Goal: Task Accomplishment & Management: Manage account settings

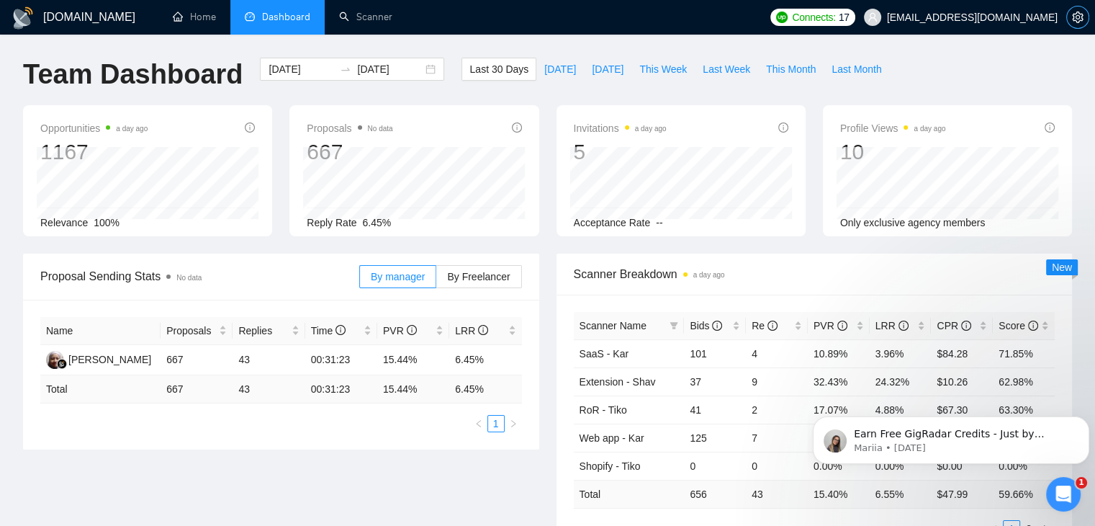
click at [1080, 19] on icon "setting" at bounding box center [1078, 18] width 12 height 12
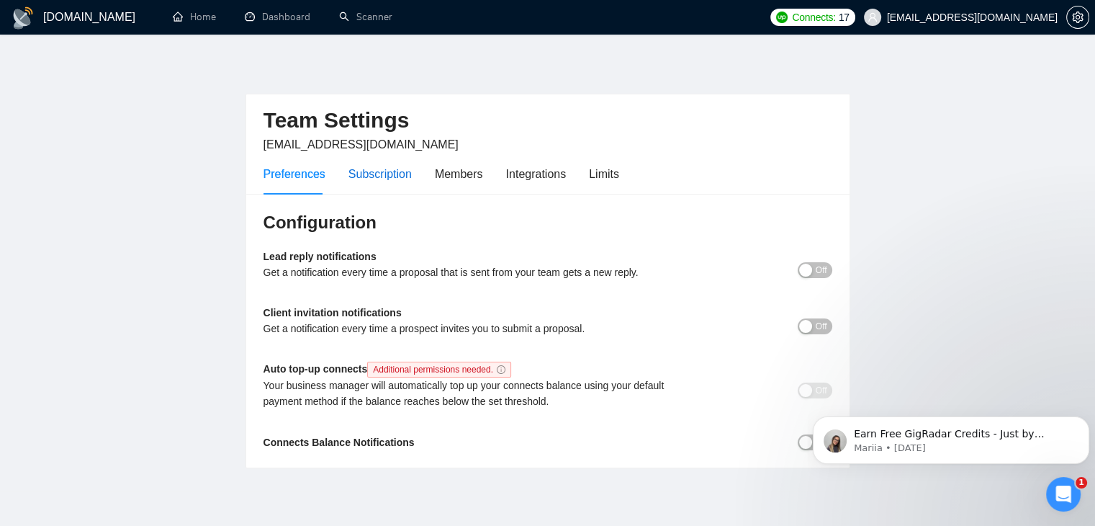
click at [383, 173] on div "Subscription" at bounding box center [380, 174] width 63 height 18
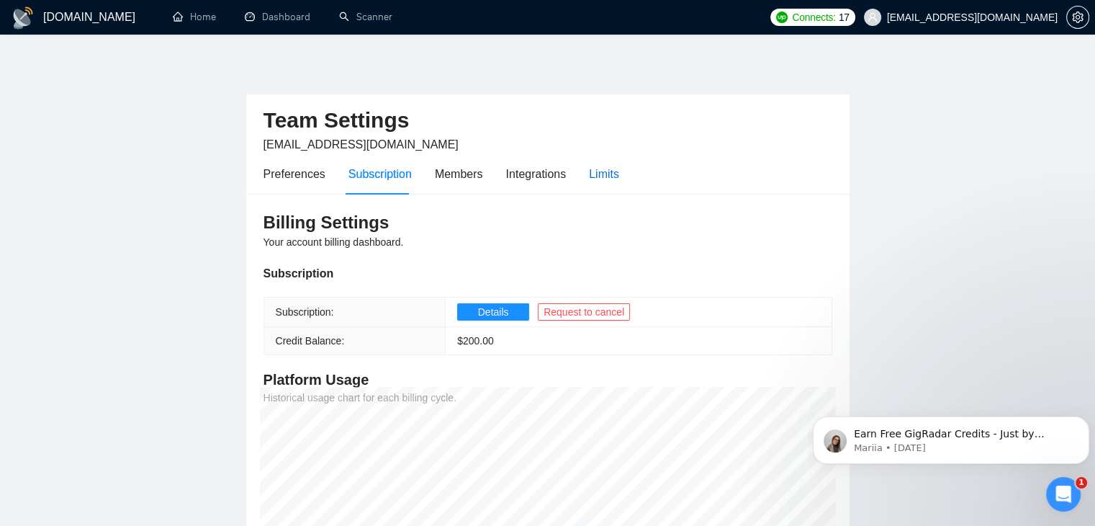
click at [593, 172] on div "Limits" at bounding box center [604, 174] width 30 height 18
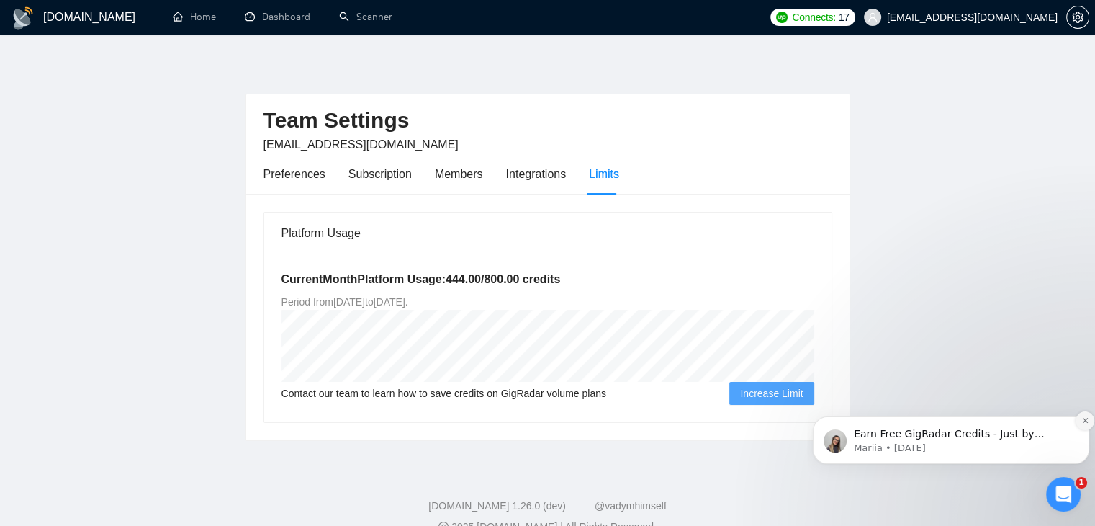
click at [1079, 417] on button "Dismiss notification" at bounding box center [1085, 420] width 19 height 19
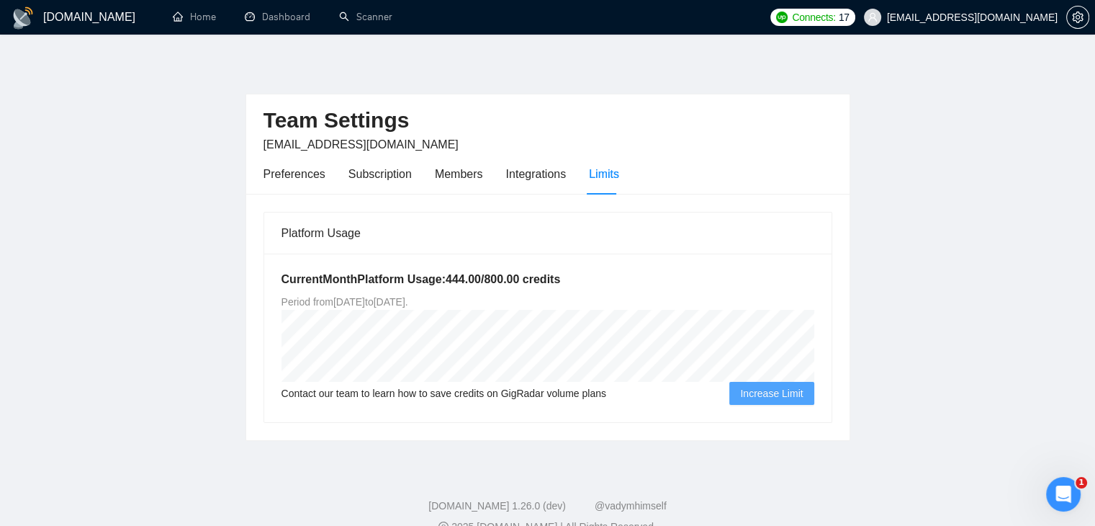
click at [1032, 367] on main "Team Settings [EMAIL_ADDRESS][DOMAIN_NAME] Preferences Subscription Members Int…" at bounding box center [547, 249] width 1049 height 383
click at [196, 20] on link "Home" at bounding box center [194, 17] width 43 height 12
